Goal: Transaction & Acquisition: Purchase product/service

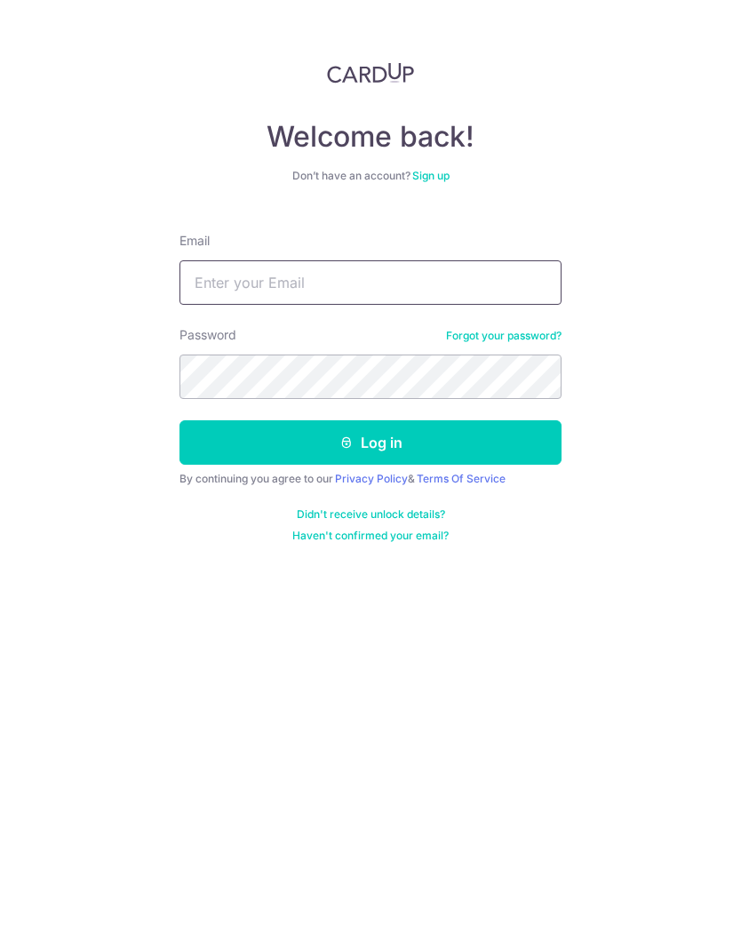
click at [448, 289] on input "Email" at bounding box center [371, 282] width 382 height 44
type input "[EMAIL_ADDRESS][DOMAIN_NAME]"
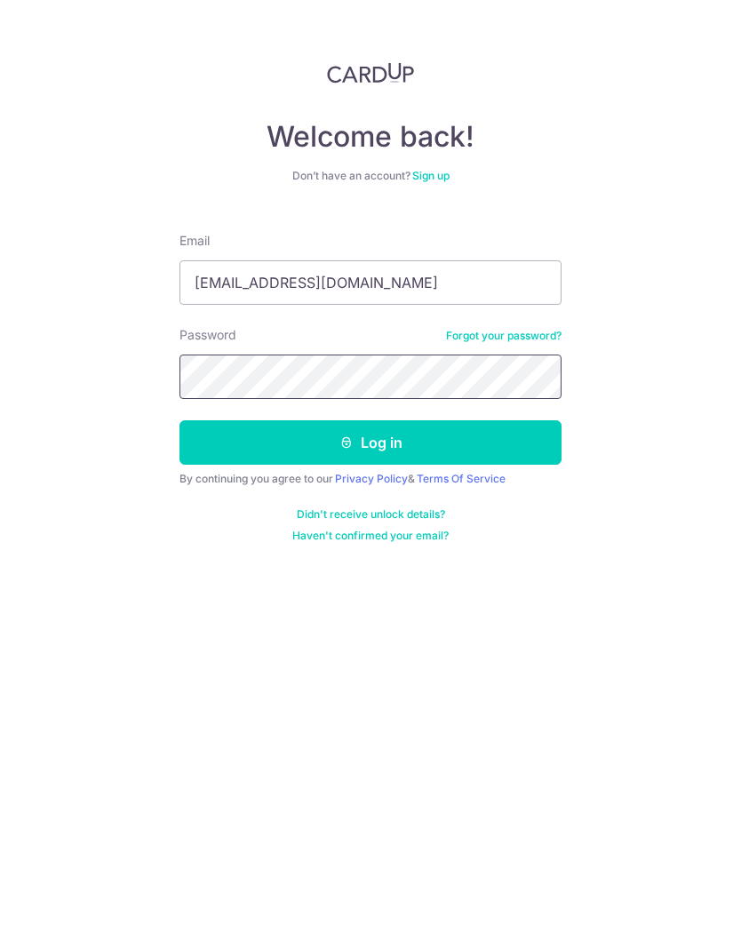
click at [397, 434] on button "Log in" at bounding box center [371, 442] width 382 height 44
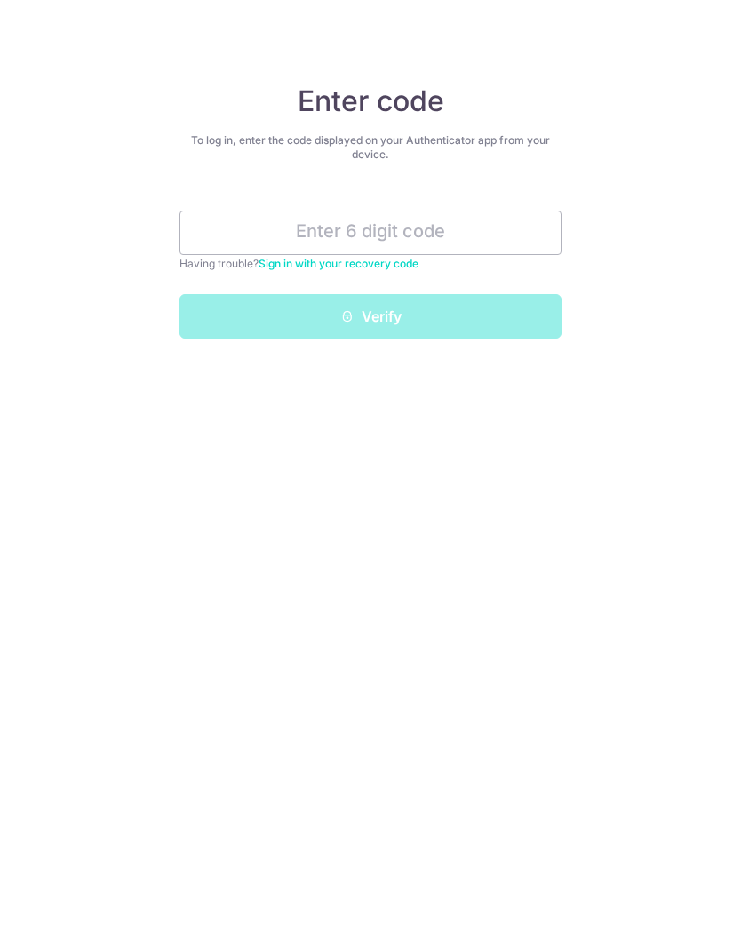
click at [359, 230] on input "text" at bounding box center [371, 233] width 382 height 44
type input "P"
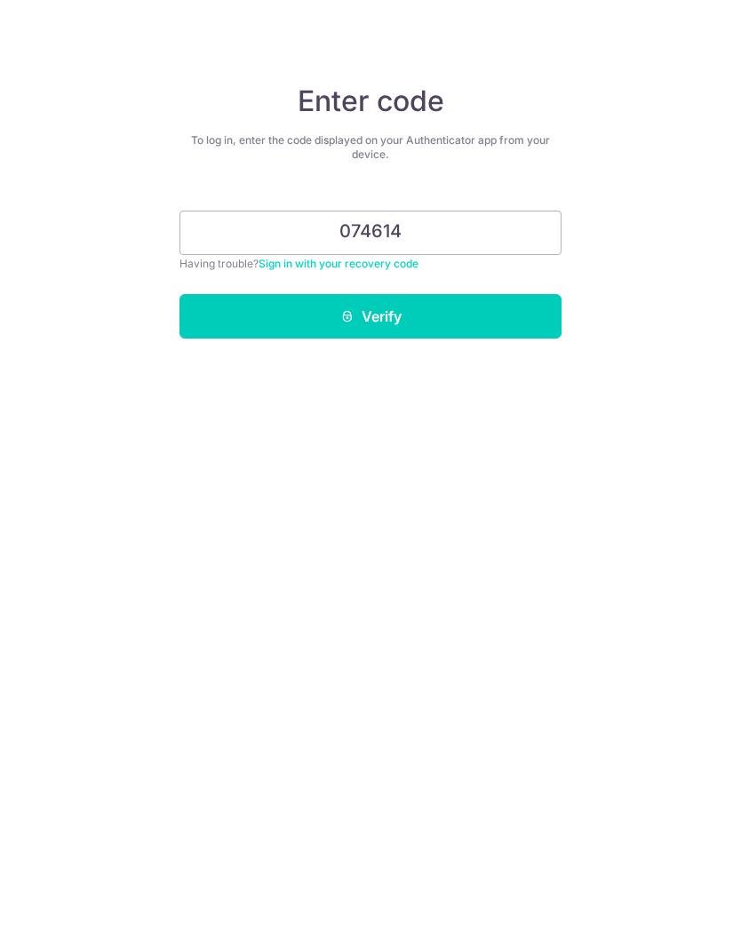
type input "074614"
click at [404, 323] on button "Verify" at bounding box center [371, 316] width 382 height 44
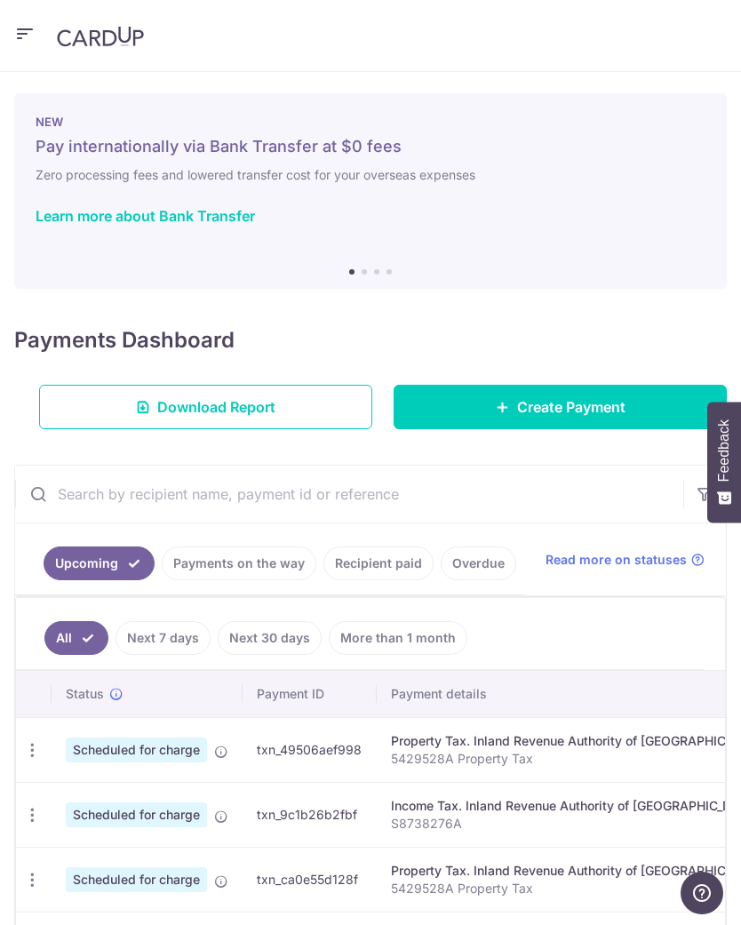
click at [32, 27] on icon "button" at bounding box center [24, 34] width 21 height 22
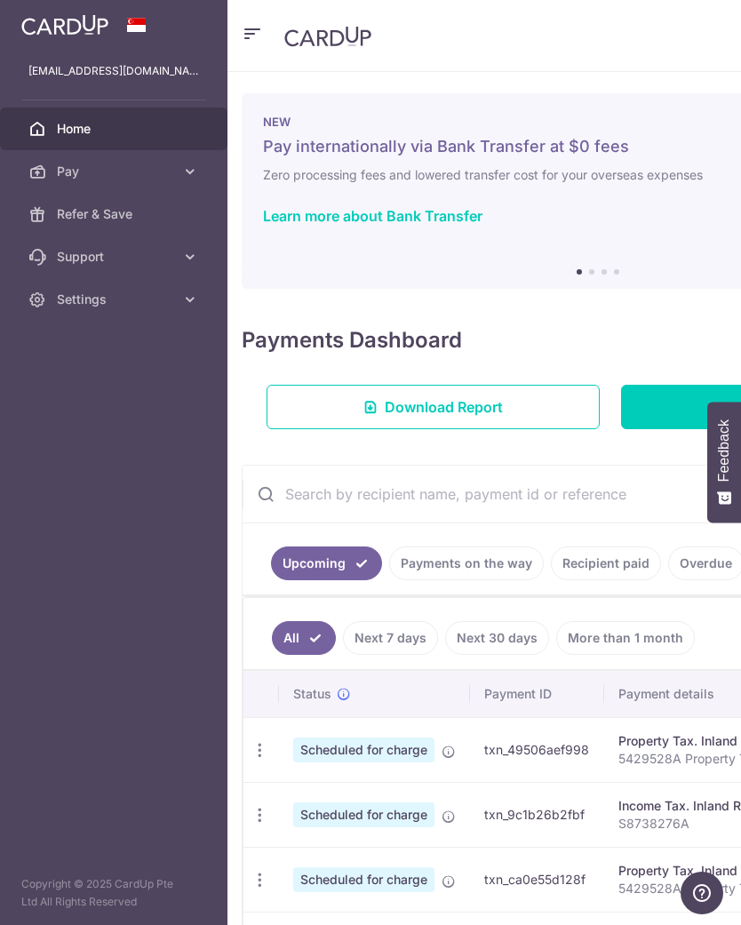
click at [187, 169] on icon at bounding box center [190, 172] width 18 height 18
click at [148, 219] on span "Payments" at bounding box center [115, 214] width 117 height 18
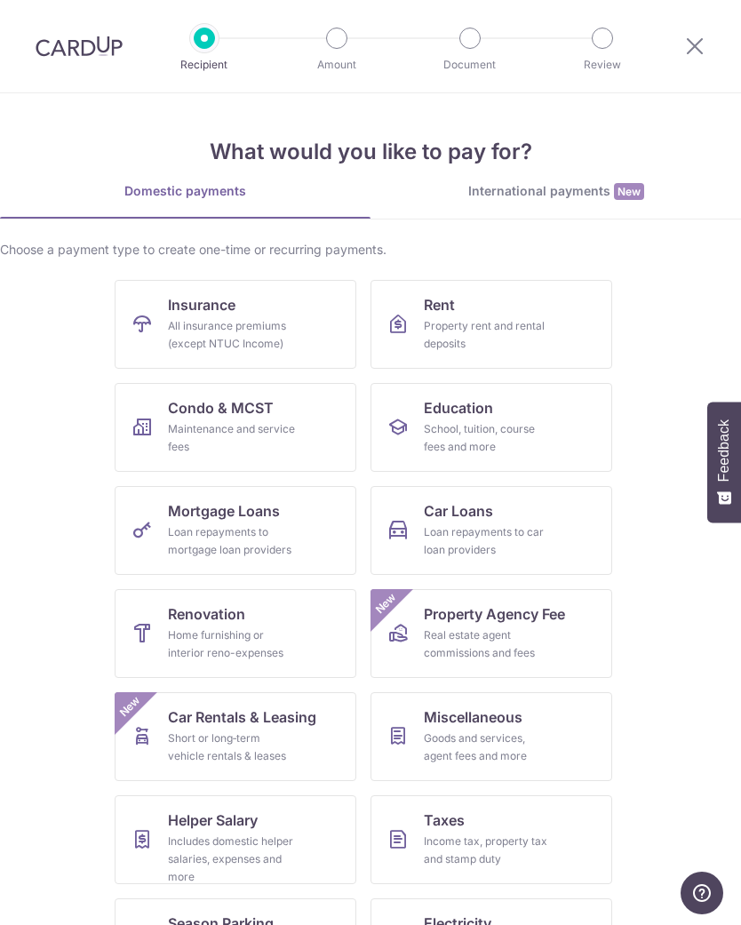
click at [272, 422] on div "Maintenance and service fees" at bounding box center [232, 438] width 128 height 36
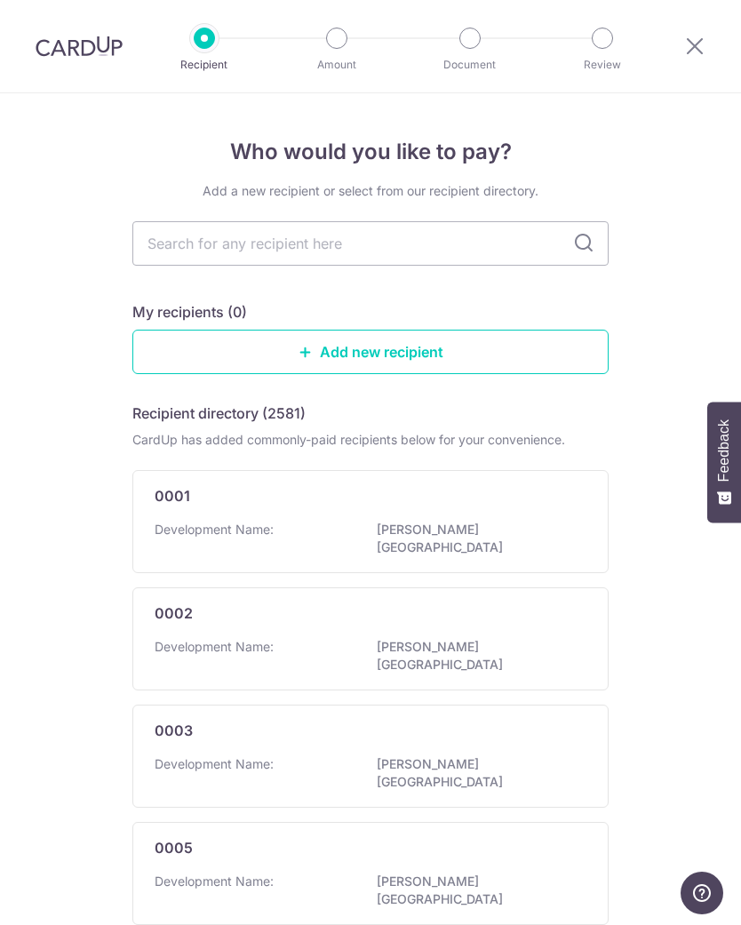
click at [392, 243] on input "text" at bounding box center [370, 243] width 476 height 44
type input "4"
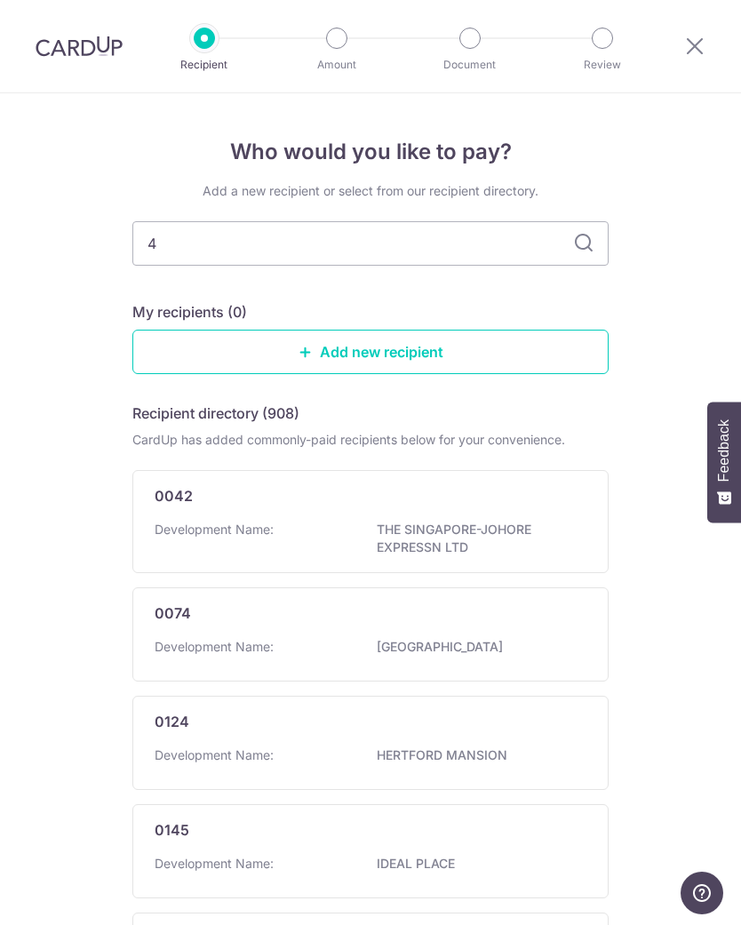
type input "49"
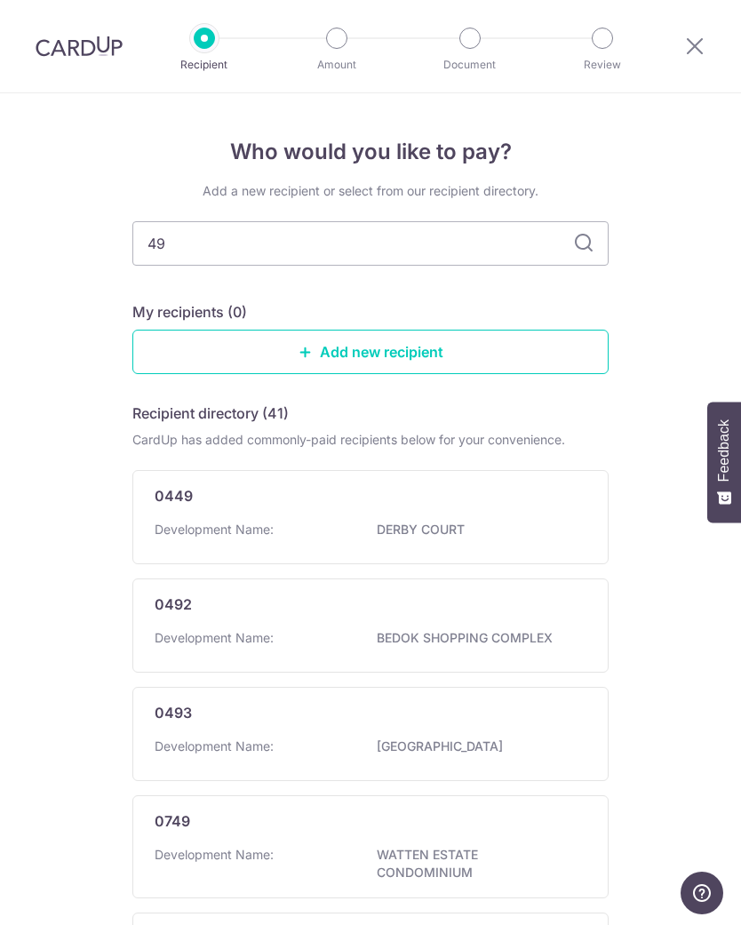
type input "493"
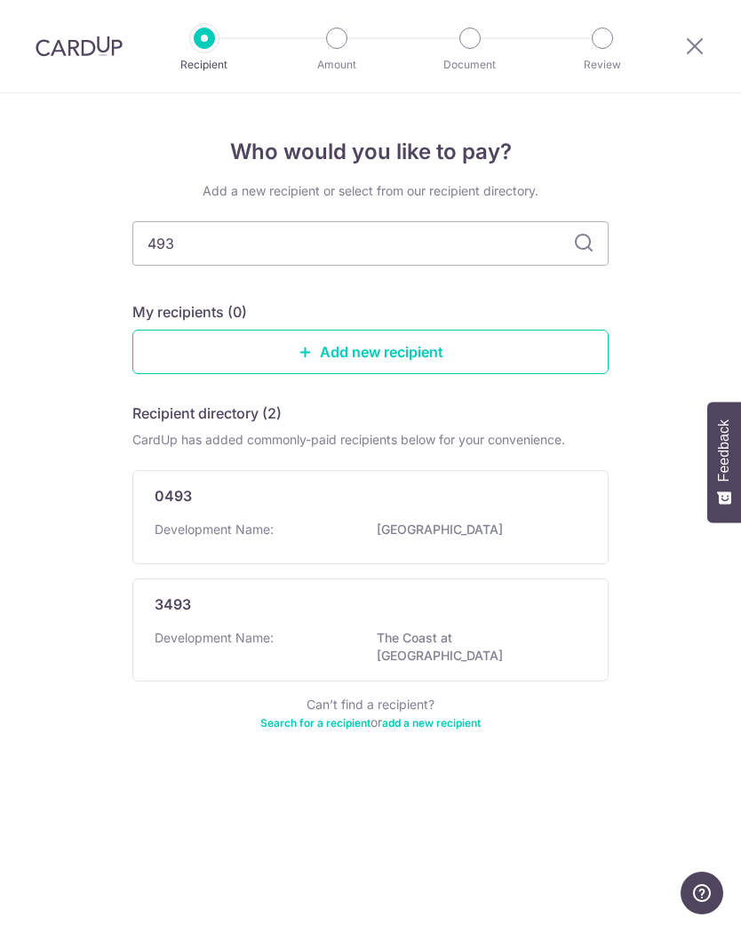
type input "4932"
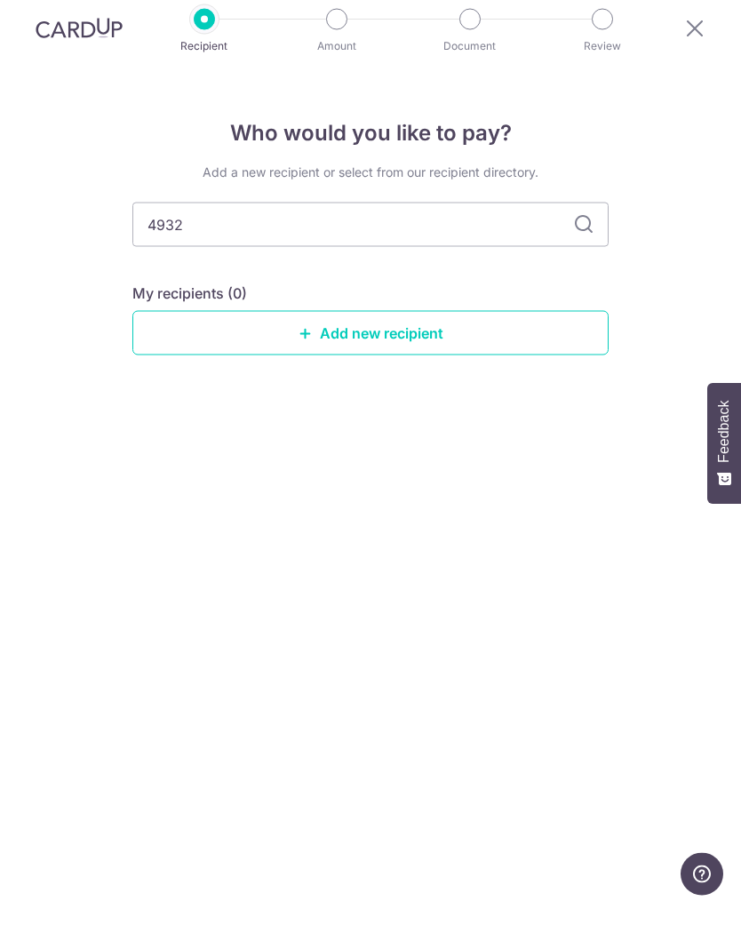
click at [387, 340] on link "Add new recipient" at bounding box center [370, 352] width 476 height 44
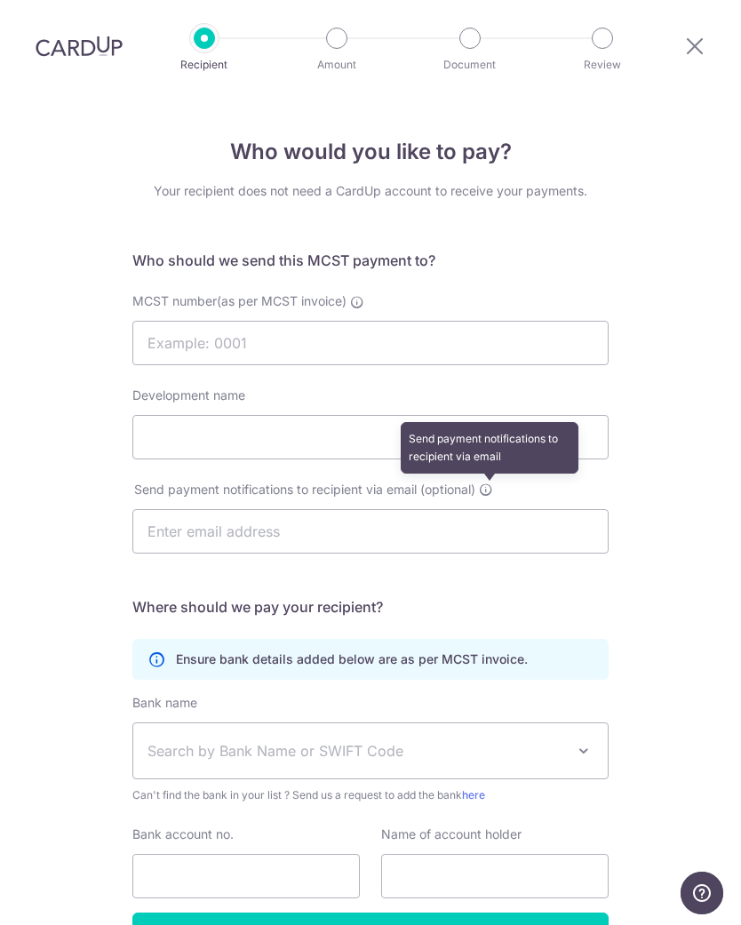
click at [493, 484] on icon at bounding box center [486, 490] width 14 height 14
click at [666, 531] on div "Who would you like to pay? Your recipient does not need a CardUp account to rec…" at bounding box center [370, 566] width 741 height 947
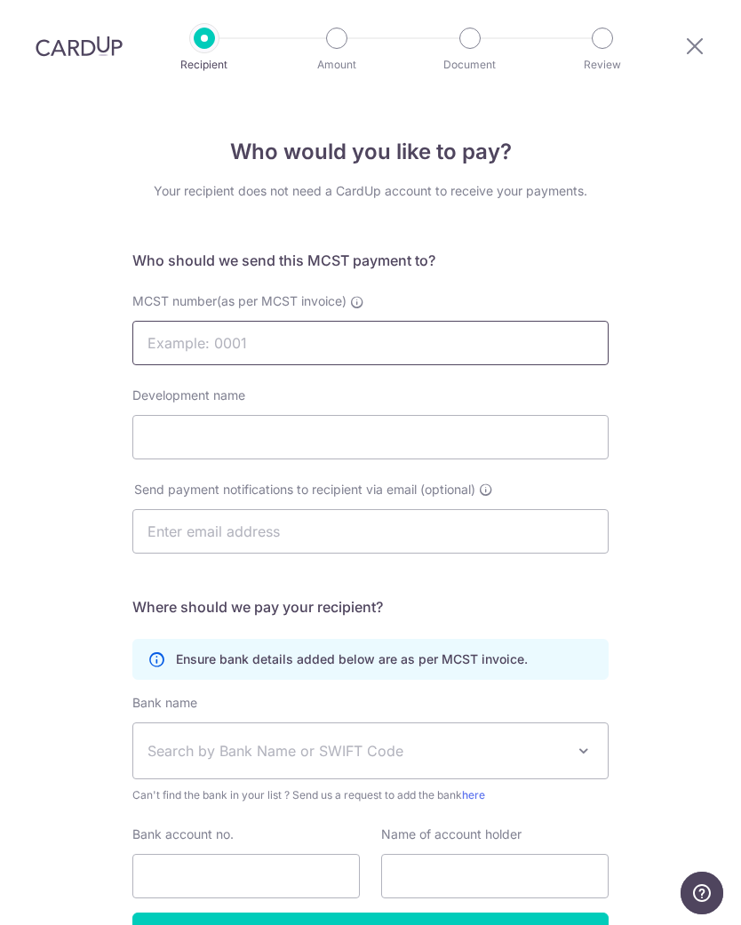
click at [304, 337] on input "MCST number(as per MCST invoice)" at bounding box center [370, 343] width 476 height 44
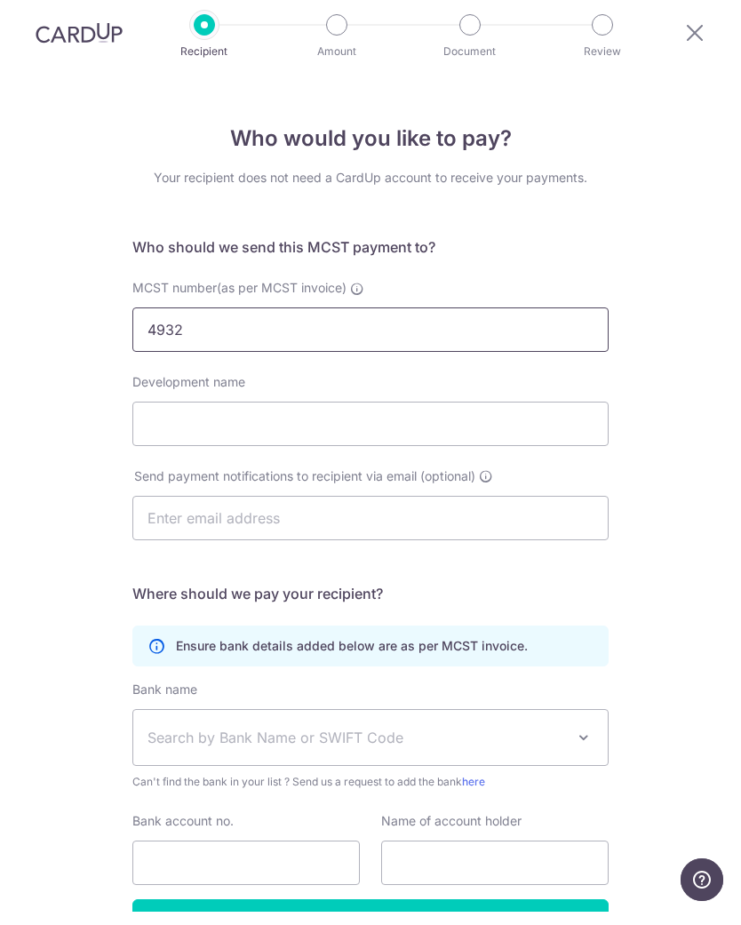
type input "4932"
click at [284, 415] on input "Development name" at bounding box center [370, 437] width 476 height 44
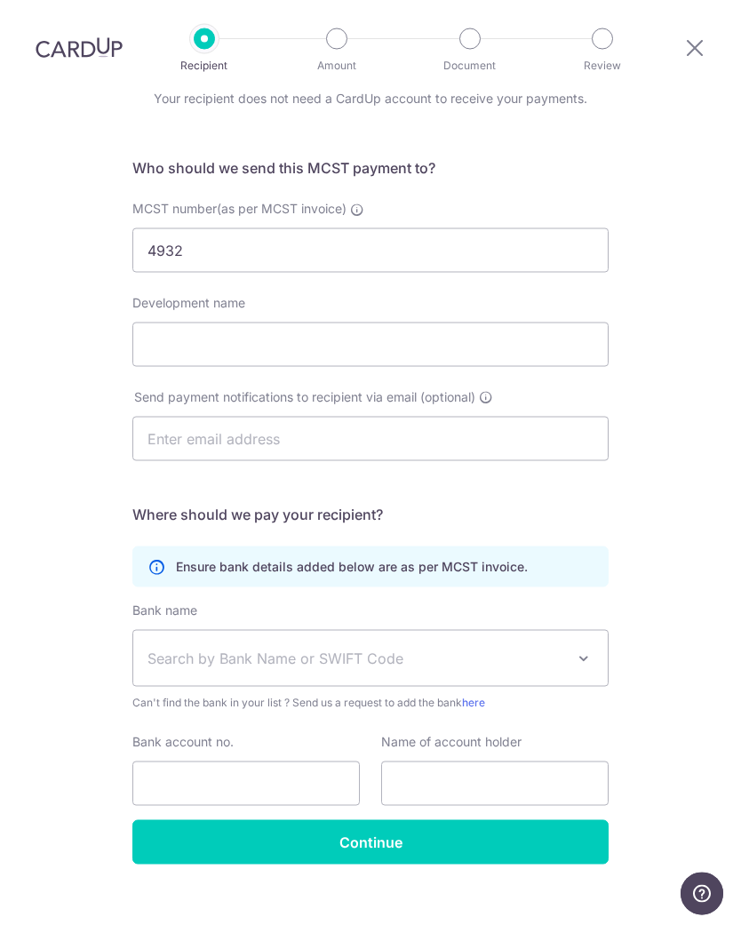
scroll to position [22, 0]
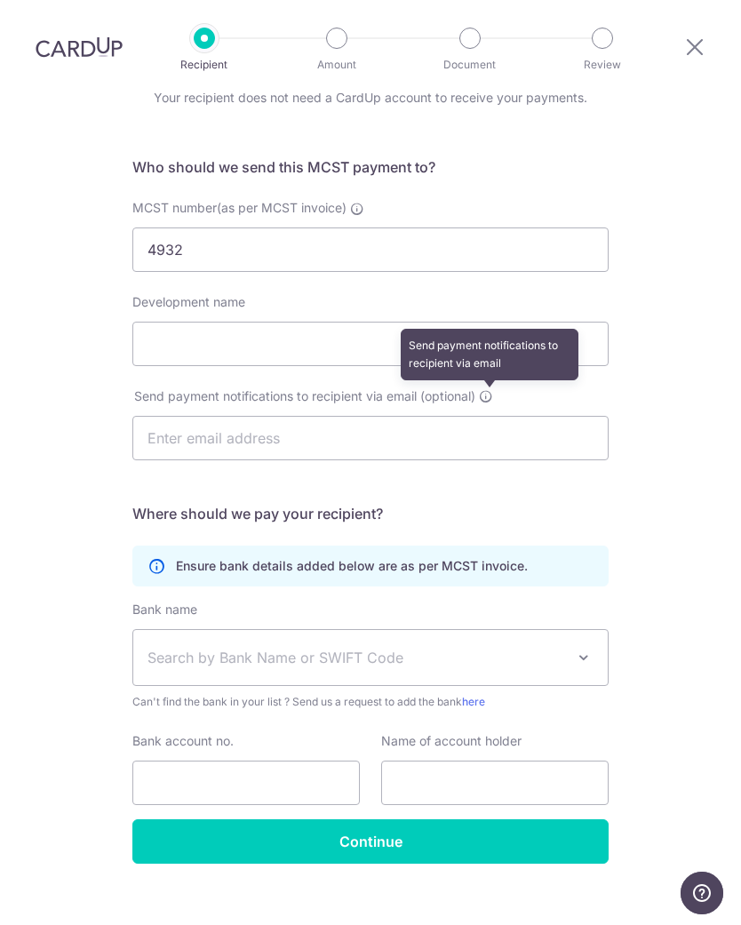
click at [487, 389] on icon at bounding box center [486, 396] width 14 height 14
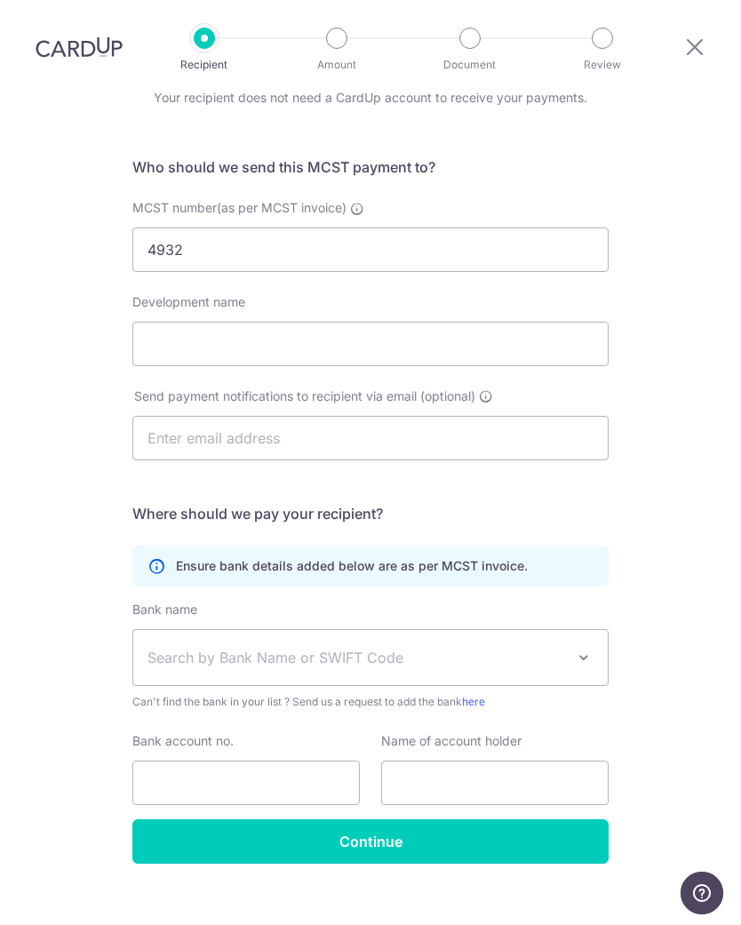
click at [680, 492] on div "Who would you like to pay? Your recipient does not need a CardUp account to rec…" at bounding box center [370, 473] width 741 height 947
click at [688, 36] on icon at bounding box center [694, 47] width 21 height 22
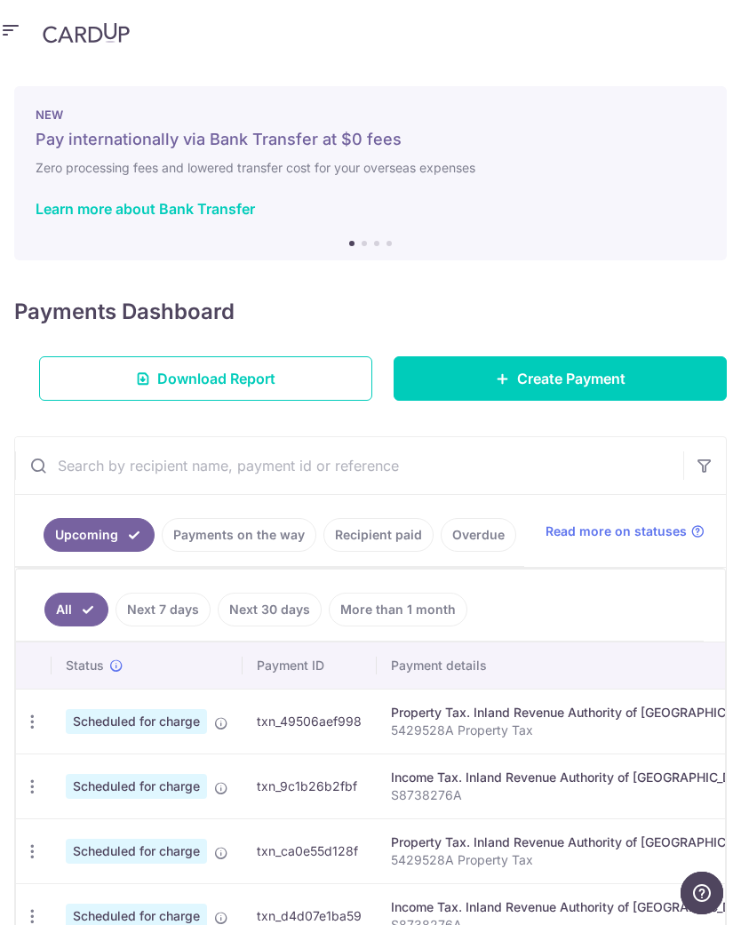
click at [20, 29] on icon "button" at bounding box center [10, 31] width 21 height 22
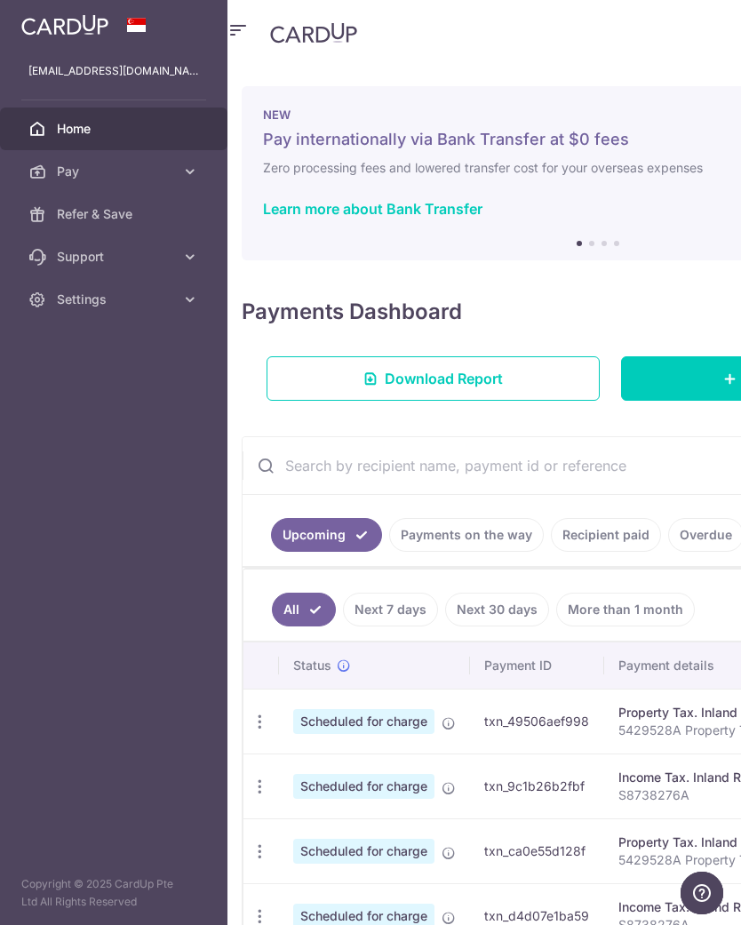
click at [188, 299] on icon at bounding box center [190, 300] width 18 height 18
click at [93, 379] on span "Logout" at bounding box center [115, 385] width 117 height 18
